Goal: Task Accomplishment & Management: Complete application form

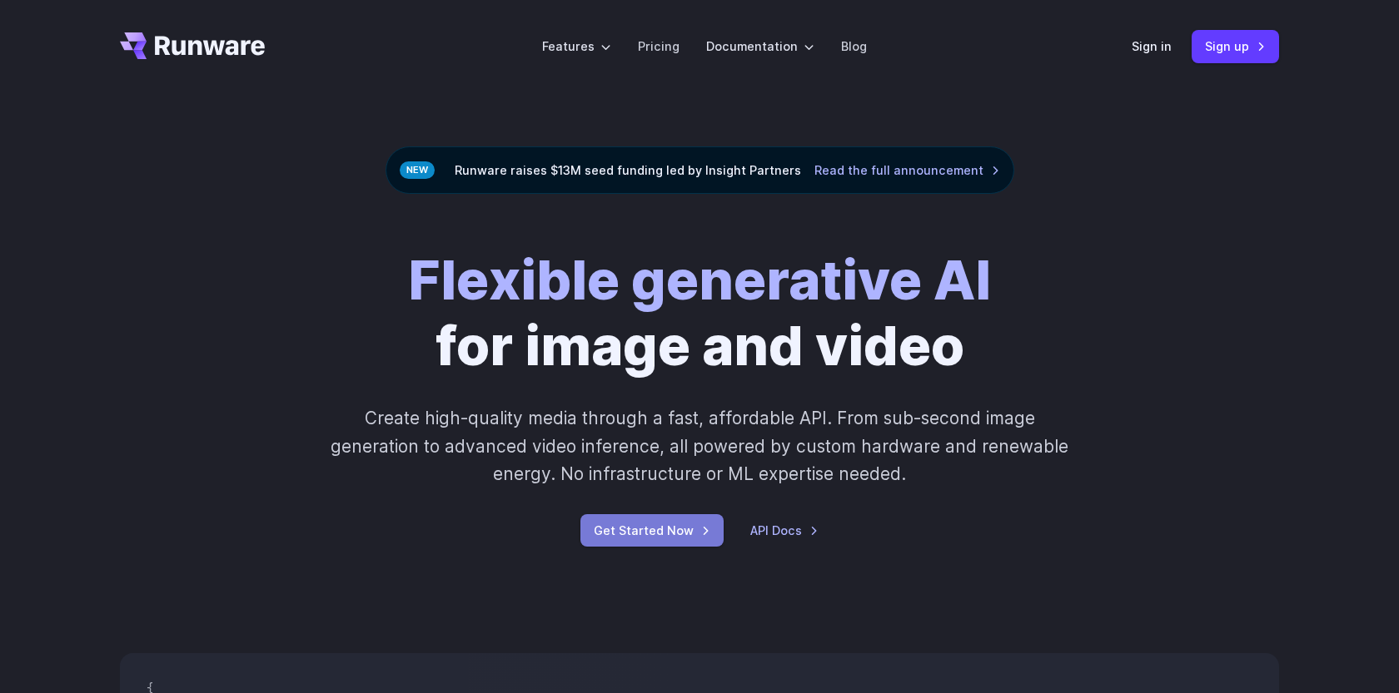
click at [673, 534] on link "Get Started Now" at bounding box center [651, 530] width 143 height 32
click at [1152, 50] on link "Sign in" at bounding box center [1151, 46] width 40 height 19
click at [1229, 42] on link "Sign up" at bounding box center [1234, 46] width 87 height 32
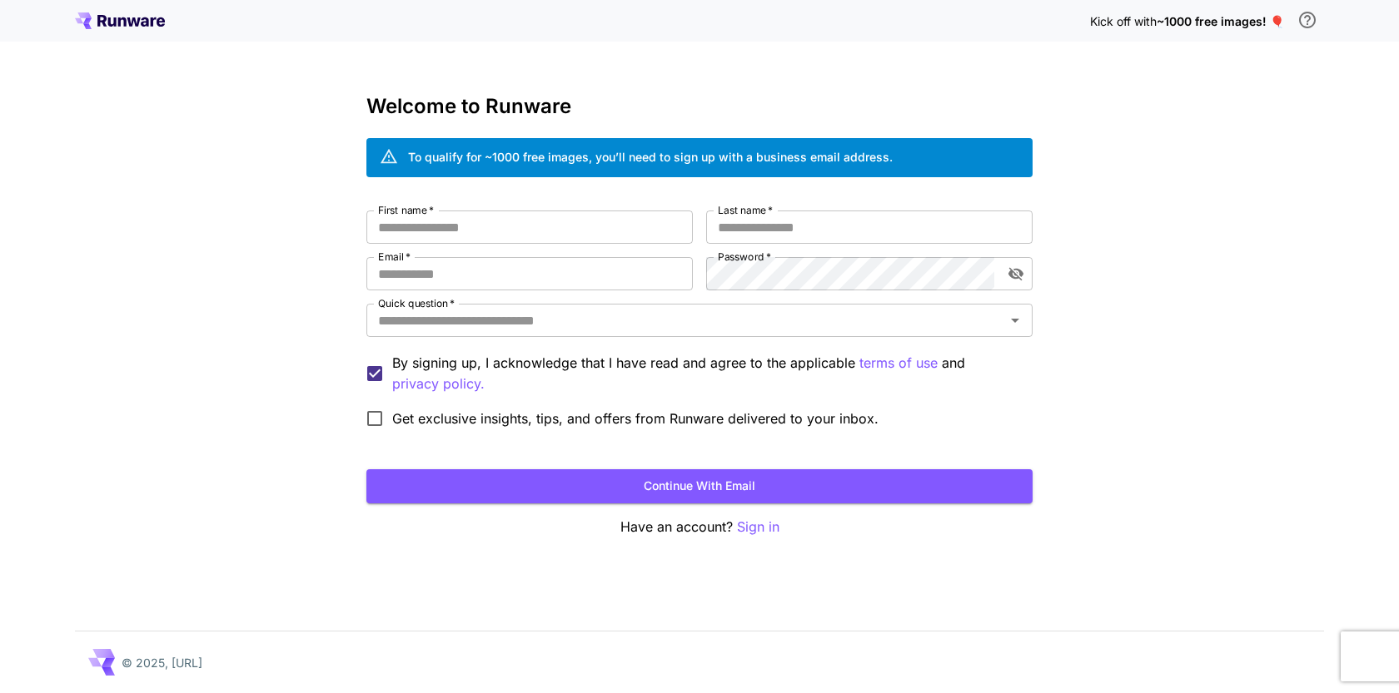
click at [1194, 22] on span "~1000 free images! 🎈" at bounding box center [1219, 21] width 127 height 14
click at [485, 239] on input "First name   *" at bounding box center [529, 227] width 326 height 33
